Goal: Transaction & Acquisition: Purchase product/service

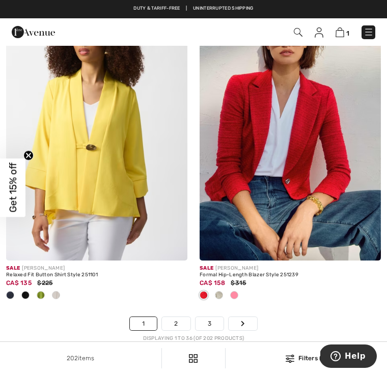
click at [299, 34] on img at bounding box center [298, 32] width 9 height 9
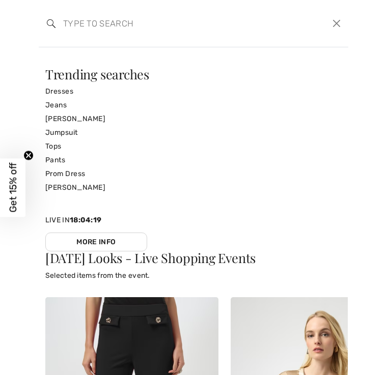
click at [92, 24] on input "search" at bounding box center [161, 23] width 212 height 31
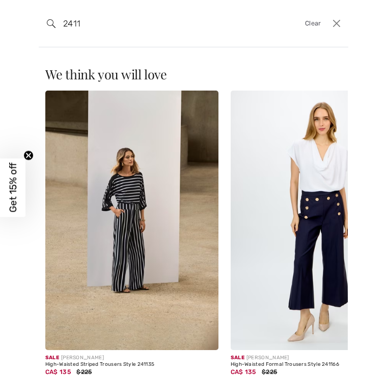
type input "2411"
click at [154, 230] on img at bounding box center [131, 221] width 173 height 260
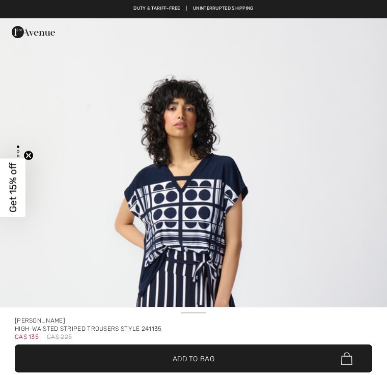
checkbox input "true"
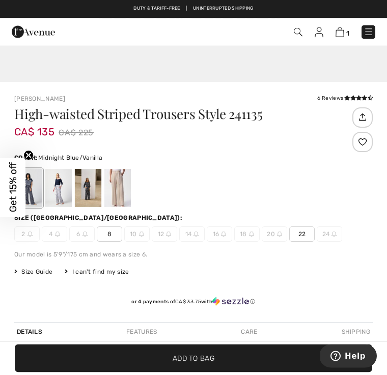
scroll to position [264, 0]
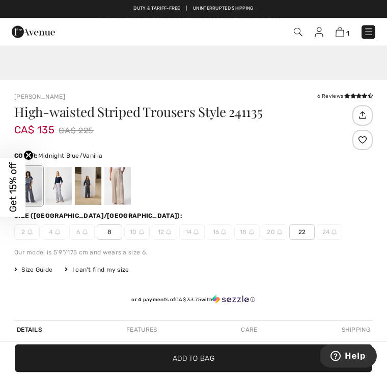
click at [108, 235] on span "8" at bounding box center [109, 232] width 25 height 15
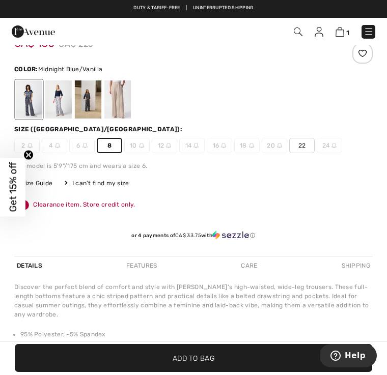
scroll to position [351, 0]
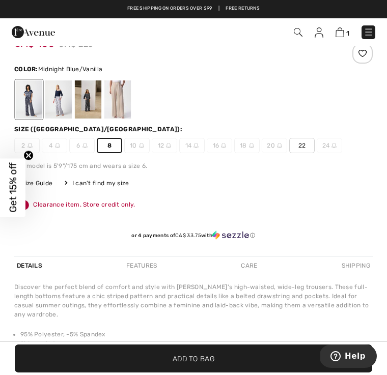
click at [219, 372] on span "✔ Added to Bag Add to Bag" at bounding box center [193, 359] width 357 height 28
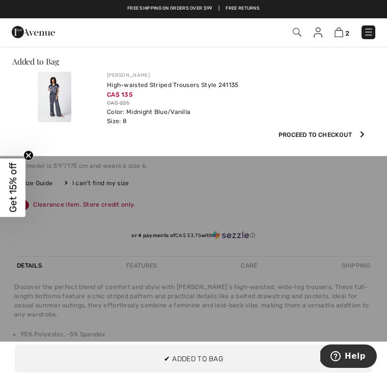
scroll to position [0, 0]
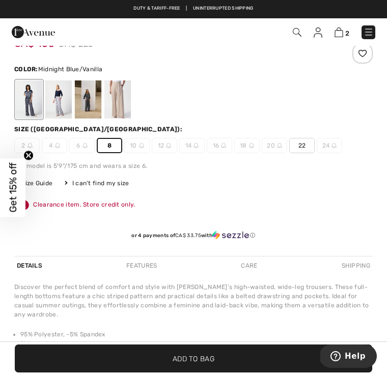
click at [340, 35] on img at bounding box center [338, 32] width 9 height 10
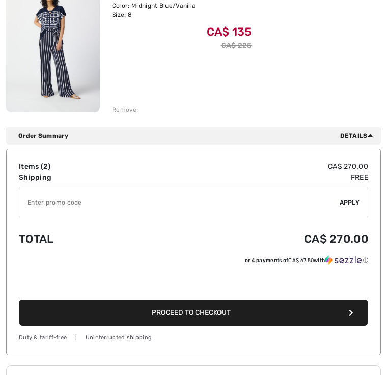
scroll to position [339, 0]
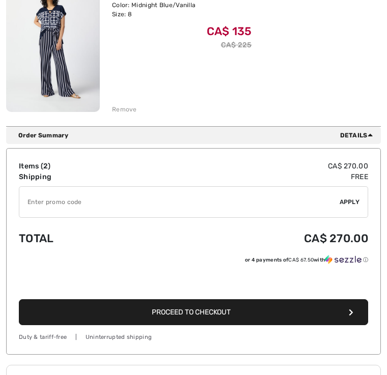
click at [262, 316] on button "Proceed to Checkout" at bounding box center [193, 312] width 349 height 26
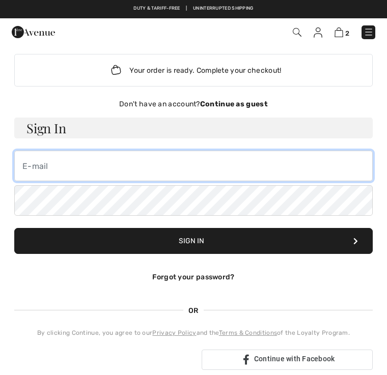
type input "[EMAIL_ADDRESS][DOMAIN_NAME]"
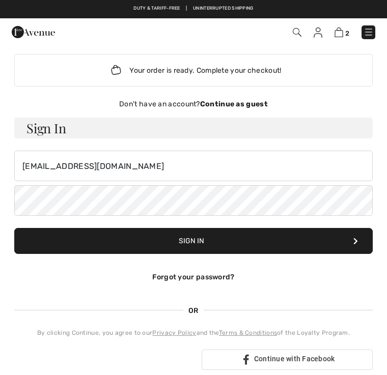
click at [193, 241] on button "Sign In" at bounding box center [193, 241] width 358 height 26
click at [244, 245] on button "Sign In" at bounding box center [193, 241] width 358 height 26
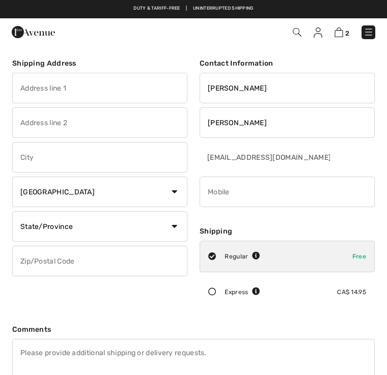
click at [93, 88] on input "text" at bounding box center [99, 88] width 175 height 31
type input "[STREET_ADDRESS]"
type input "Newmarket"
select select "ON"
type input "L3X2X3"
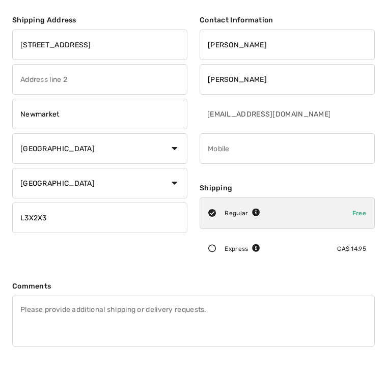
scroll to position [70, 0]
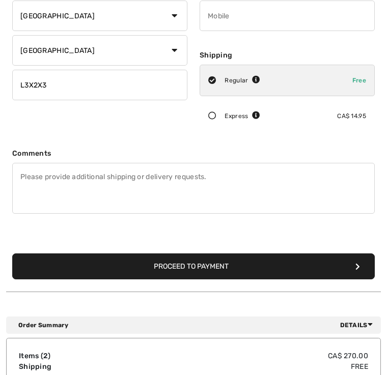
click at [232, 264] on button "Proceed to Payment" at bounding box center [193, 267] width 362 height 26
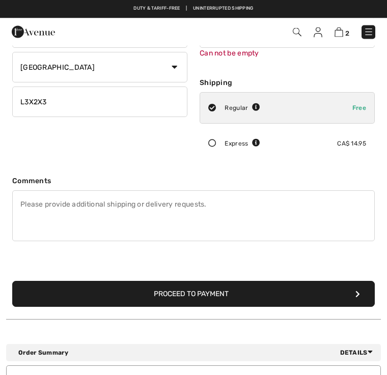
scroll to position [108, 0]
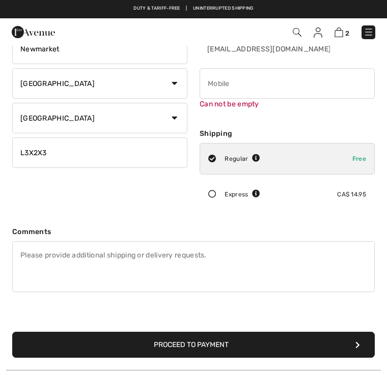
click at [218, 346] on button "Proceed to Payment" at bounding box center [193, 345] width 362 height 26
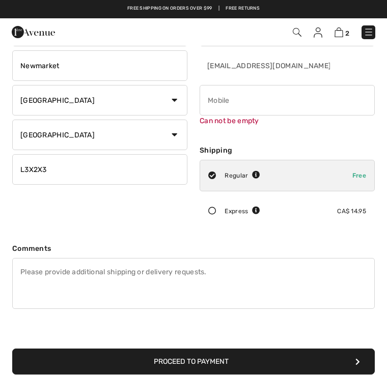
scroll to position [90, 0]
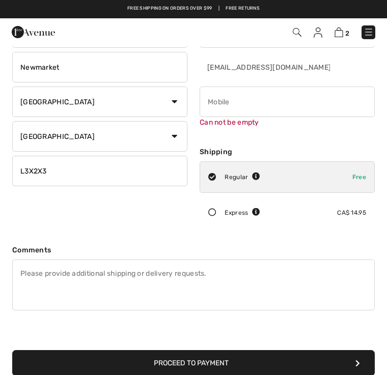
click at [243, 103] on input "phone" at bounding box center [287, 102] width 175 height 31
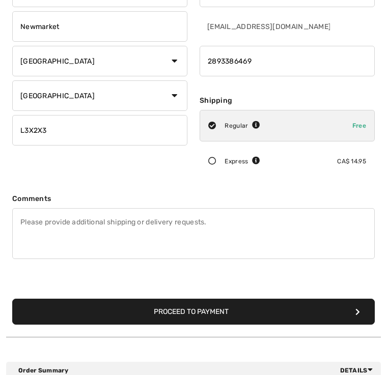
scroll to position [146, 0]
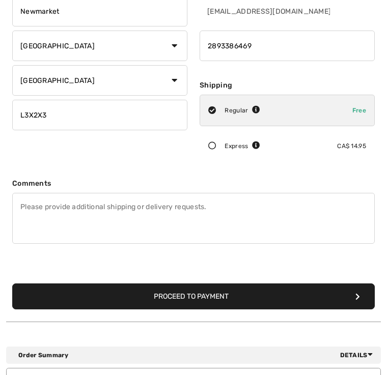
type input "2893386469"
click at [229, 301] on button "Proceed to Payment" at bounding box center [193, 297] width 362 height 26
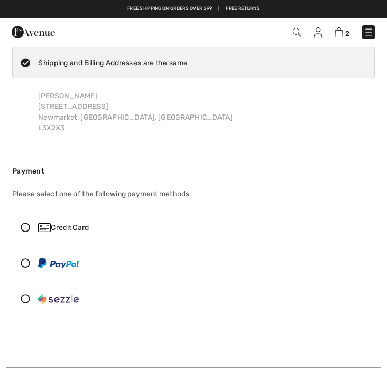
scroll to position [23, 0]
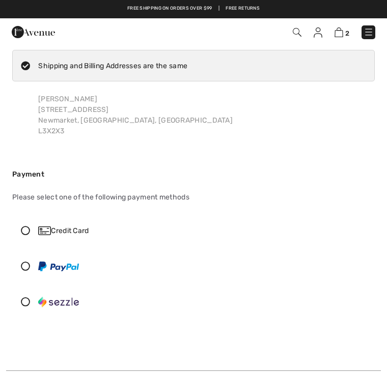
click at [19, 234] on icon at bounding box center [25, 230] width 25 height 9
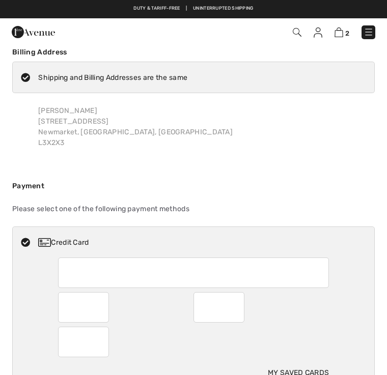
scroll to position [0, 0]
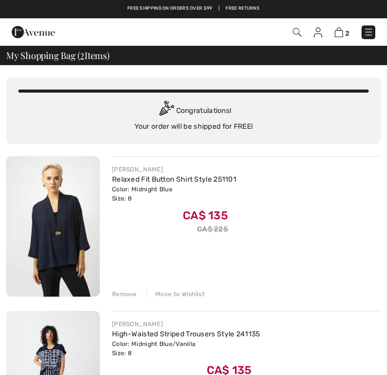
click at [339, 32] on img at bounding box center [338, 32] width 9 height 10
click at [341, 32] on img at bounding box center [338, 32] width 9 height 10
click at [342, 31] on img at bounding box center [338, 32] width 9 height 10
click at [340, 35] on img at bounding box center [338, 32] width 9 height 10
click at [342, 33] on img at bounding box center [338, 32] width 9 height 10
